Goal: Task Accomplishment & Management: Manage account settings

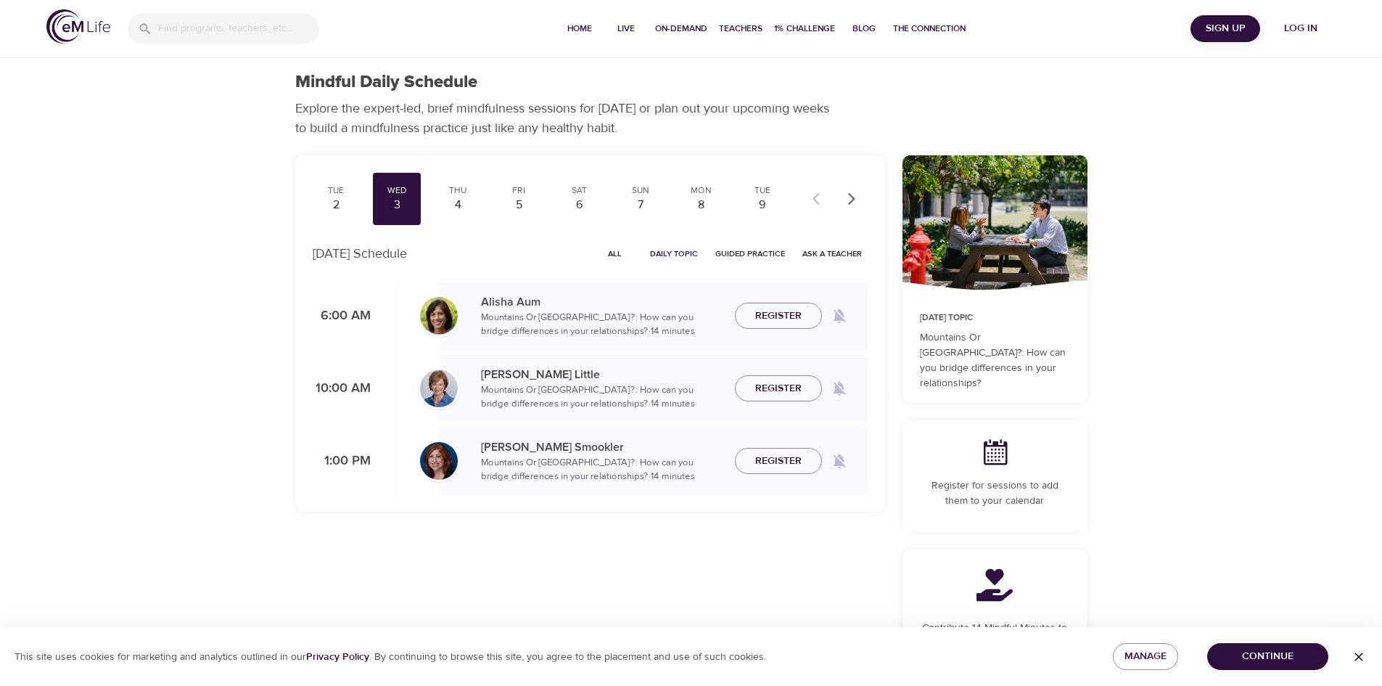
click at [1298, 29] on span "Log in" at bounding box center [1301, 29] width 58 height 18
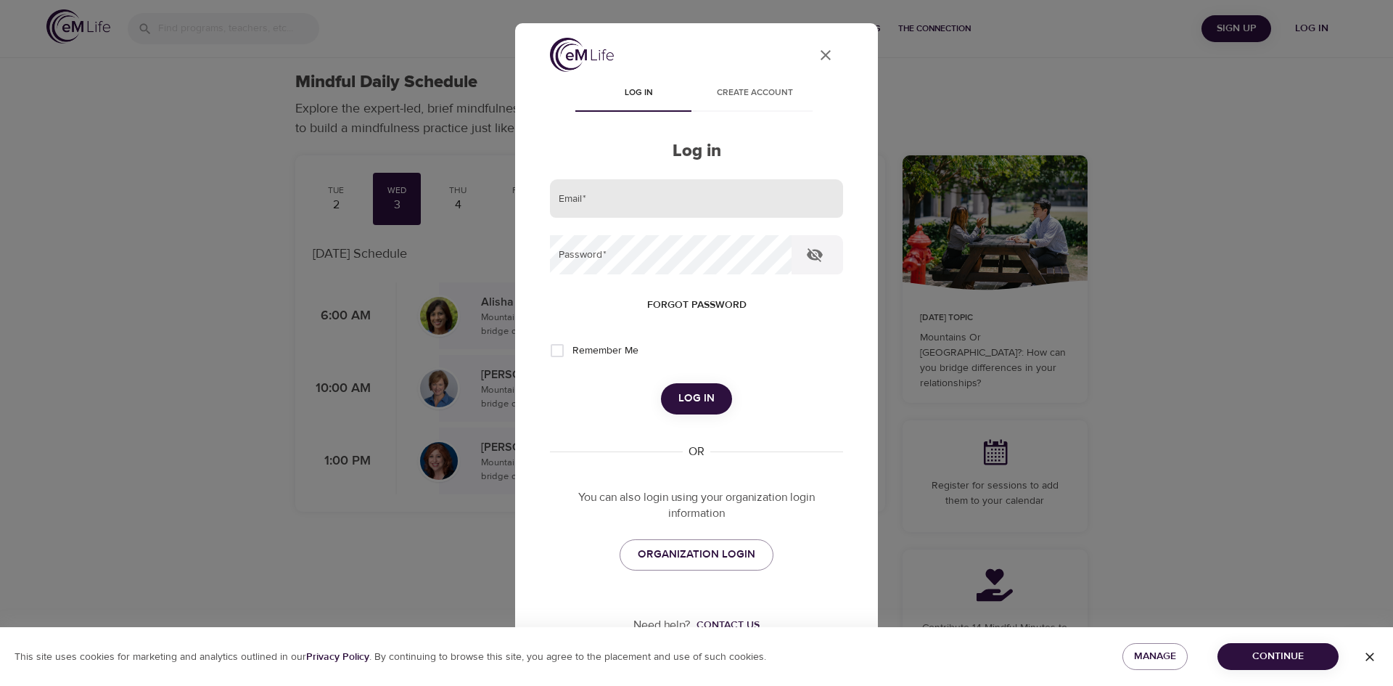
click at [741, 191] on input "email" at bounding box center [696, 198] width 293 height 39
type input "[PERSON_NAME][EMAIL_ADDRESS][PERSON_NAME][DOMAIN_NAME]"
click at [661, 383] on button "Log in" at bounding box center [696, 398] width 71 height 30
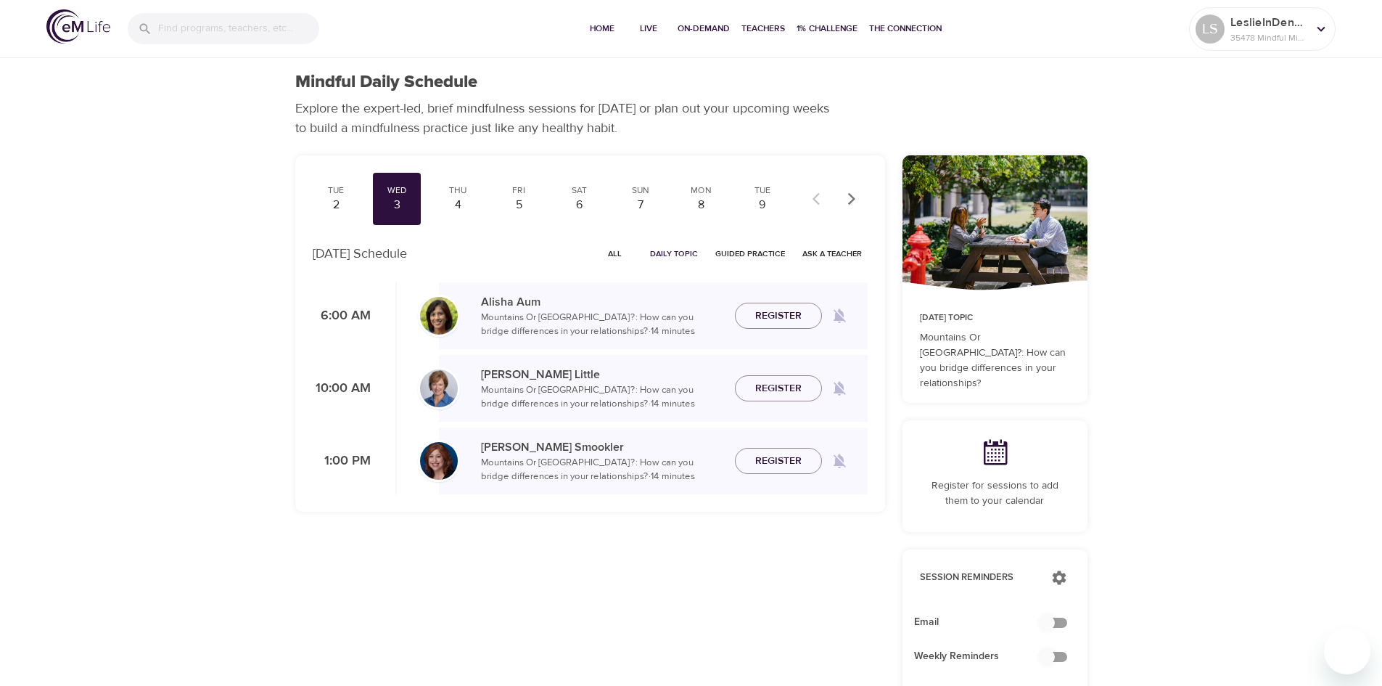
checkbox input "true"
click at [603, 30] on span "Home" at bounding box center [602, 28] width 35 height 15
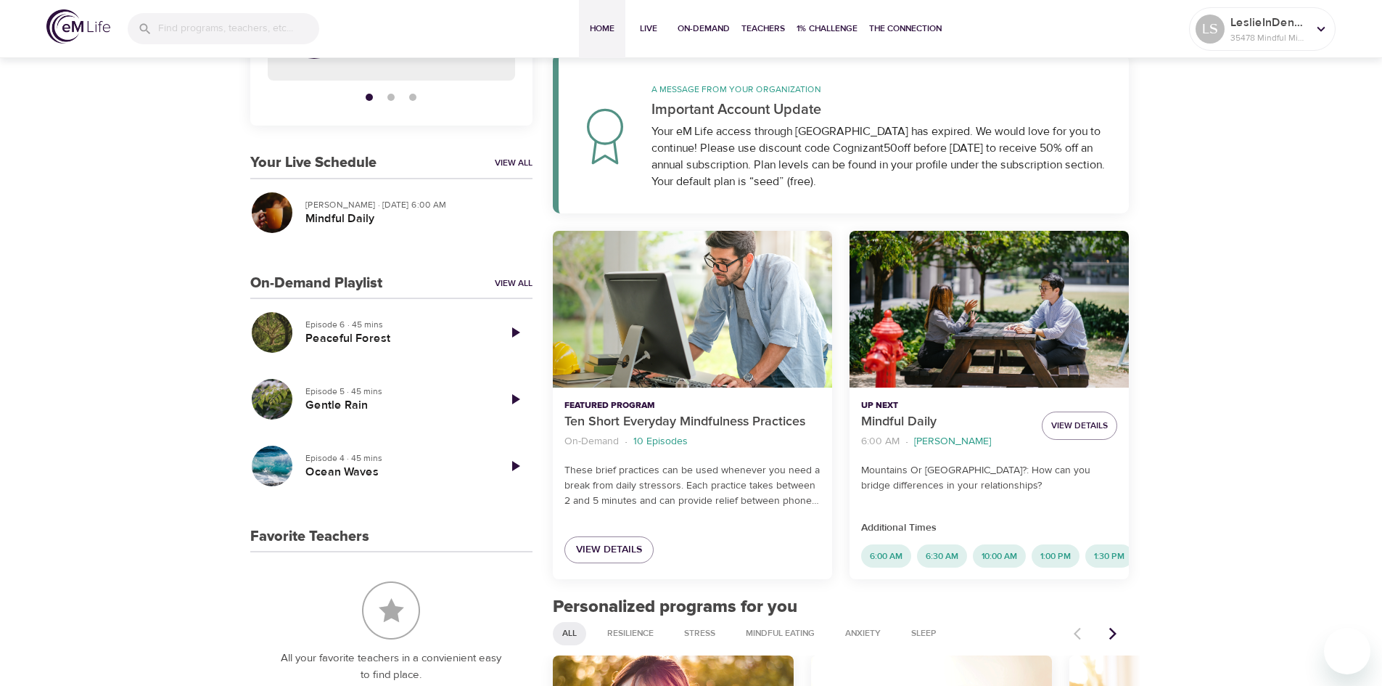
scroll to position [221, 0]
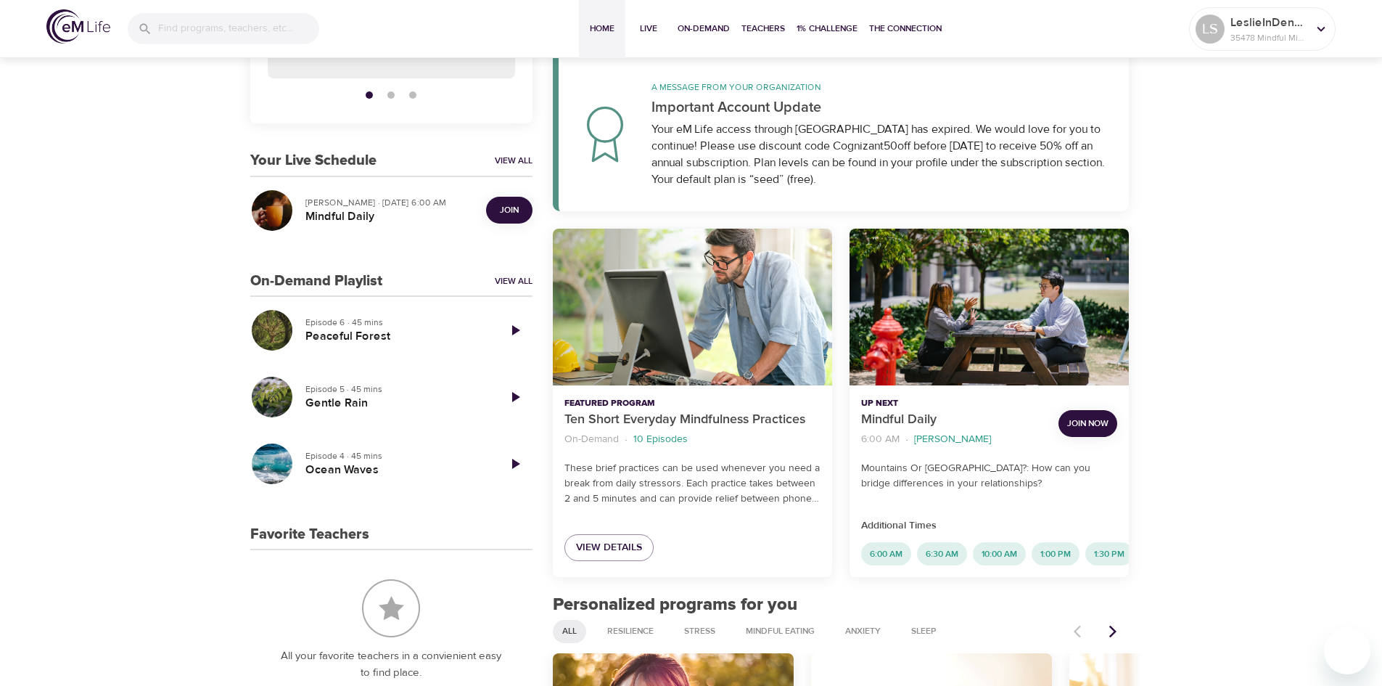
click at [1084, 425] on span "Join Now" at bounding box center [1087, 423] width 41 height 15
